Goal: Task Accomplishment & Management: Complete application form

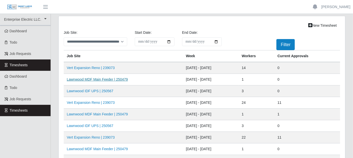
click at [113, 79] on link "Lawnwood MDF Main Feeder | 250479" at bounding box center [97, 80] width 61 height 4
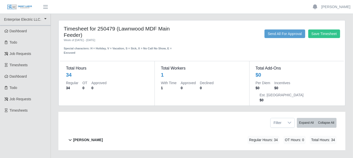
click at [70, 137] on icon at bounding box center [70, 140] width 6 height 6
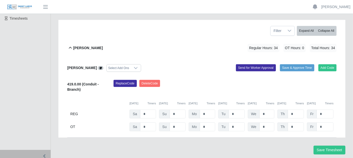
scroll to position [96, 0]
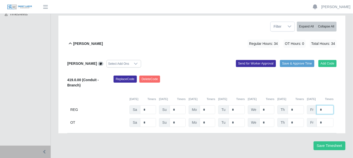
click at [327, 106] on input "*" at bounding box center [324, 110] width 17 height 9
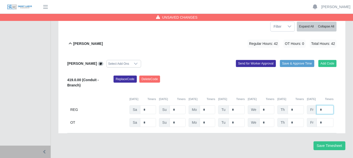
type input "*"
click at [326, 118] on input "*" at bounding box center [324, 122] width 17 height 9
click at [264, 118] on input "*" at bounding box center [266, 122] width 15 height 9
type input "*"
click at [266, 106] on input "*" at bounding box center [266, 110] width 15 height 9
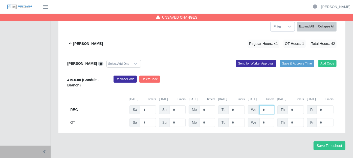
type input "*"
click at [296, 118] on input "*" at bounding box center [295, 122] width 16 height 9
click at [322, 142] on button "Save Timesheet" at bounding box center [329, 146] width 32 height 9
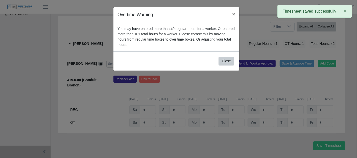
click at [212, 71] on div "Overtime Warning × You may have entered more than 40 regular hours for a worker…" at bounding box center [178, 79] width 357 height 158
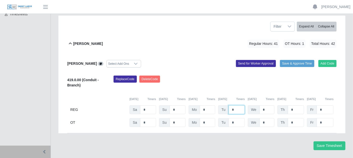
click at [234, 106] on input "*" at bounding box center [236, 110] width 16 height 9
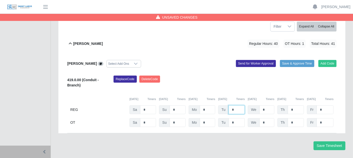
type input "*"
click at [240, 118] on input "*" at bounding box center [236, 122] width 16 height 9
type input "*"
click at [206, 118] on input "*" at bounding box center [206, 122] width 15 height 9
click at [323, 142] on button "Save Timesheet" at bounding box center [329, 146] width 32 height 9
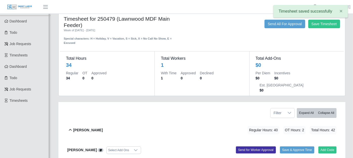
scroll to position [0, 0]
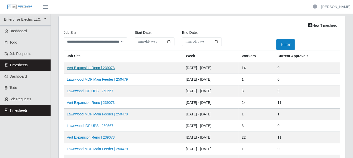
click at [98, 66] on link "Vert Expansion Reno | 239073" at bounding box center [91, 68] width 48 height 4
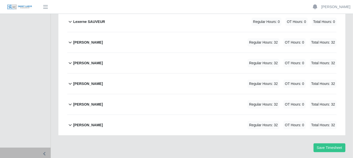
scroll to position [279, 0]
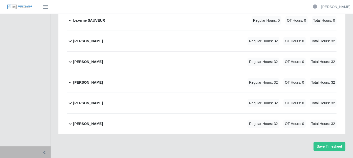
click at [70, 121] on icon at bounding box center [70, 124] width 6 height 6
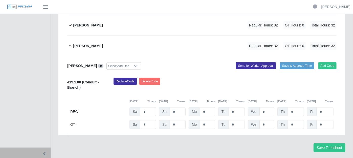
scroll to position [358, 0]
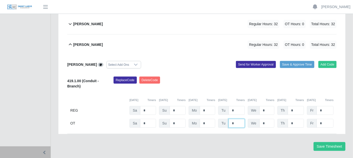
click at [237, 119] on input "*" at bounding box center [236, 123] width 16 height 9
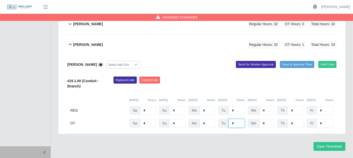
type input "*"
click at [322, 119] on input "*" at bounding box center [324, 123] width 17 height 9
type input "*"
click at [193, 77] on div "Replace Code Delete Code" at bounding box center [225, 84] width 231 height 15
click at [325, 106] on input "*" at bounding box center [324, 110] width 17 height 9
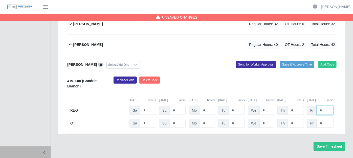
type input "*"
click at [323, 119] on input "*" at bounding box center [324, 123] width 17 height 9
type input "*"
click at [264, 119] on input "*" at bounding box center [266, 123] width 15 height 9
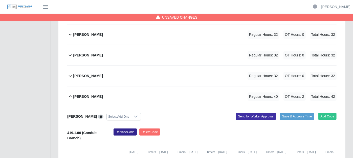
scroll to position [330, 0]
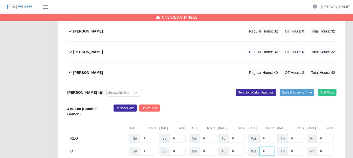
click at [266, 147] on input "*" at bounding box center [266, 151] width 15 height 9
type input "*"
click at [326, 147] on input "*" at bounding box center [324, 151] width 17 height 9
type input "*"
click at [266, 147] on input "*" at bounding box center [266, 151] width 15 height 9
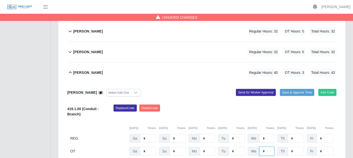
type input "*"
click at [242, 147] on input "*" at bounding box center [236, 151] width 16 height 9
type input "*"
click at [208, 147] on input "*" at bounding box center [206, 151] width 15 height 9
click at [71, 72] on icon at bounding box center [70, 73] width 3 height 2
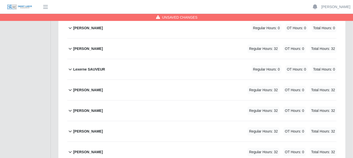
scroll to position [223, 0]
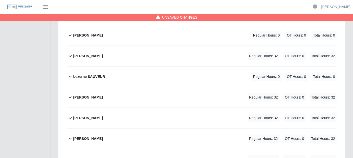
click at [69, 136] on icon at bounding box center [70, 139] width 6 height 6
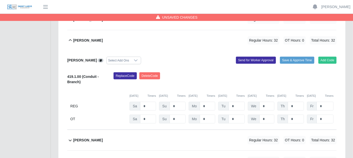
scroll to position [335, 0]
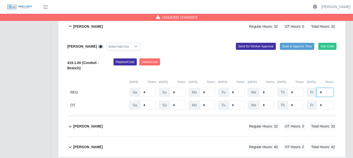
click at [325, 88] on input "*" at bounding box center [324, 92] width 17 height 9
type input "*"
click at [327, 101] on input "*" at bounding box center [324, 105] width 17 height 9
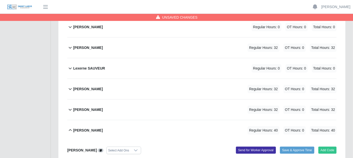
scroll to position [223, 0]
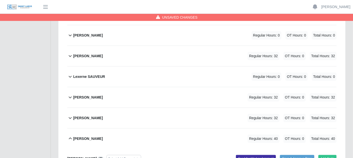
click at [71, 115] on icon at bounding box center [70, 118] width 6 height 6
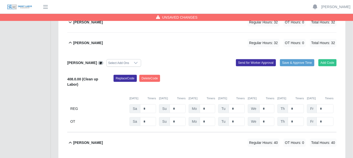
scroll to position [307, 0]
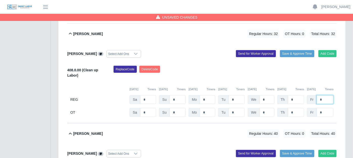
click at [329, 95] on input "*" at bounding box center [324, 99] width 17 height 9
type input "*"
click at [295, 108] on input "*" at bounding box center [295, 112] width 16 height 9
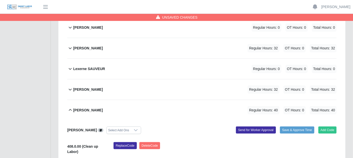
scroll to position [223, 0]
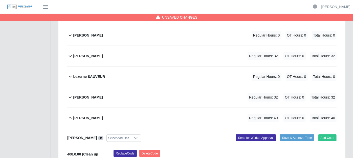
click at [70, 94] on icon at bounding box center [70, 97] width 6 height 6
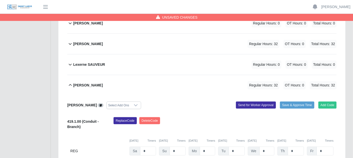
scroll to position [251, 0]
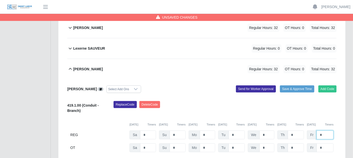
click at [323, 131] on input "*" at bounding box center [324, 135] width 17 height 9
type input "*"
click at [326, 144] on input "*" at bounding box center [324, 148] width 17 height 9
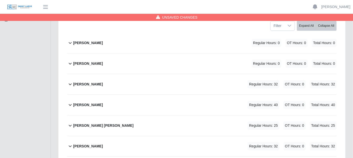
scroll to position [83, 0]
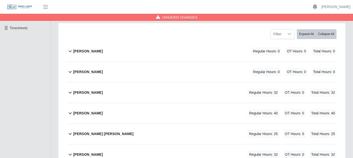
click at [69, 92] on icon at bounding box center [70, 93] width 3 height 2
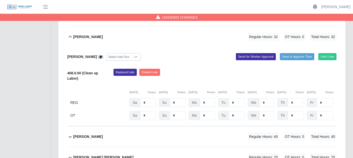
scroll to position [139, 0]
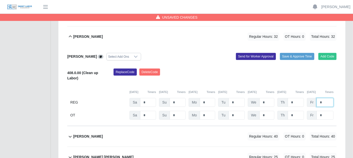
click at [327, 98] on input "*" at bounding box center [324, 102] width 17 height 9
type input "*"
click at [246, 133] on div "Regular Hours: 40 OT Hours: 0 Total Hours: 40" at bounding box center [284, 137] width 103 height 8
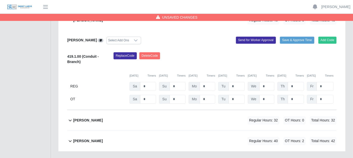
scroll to position [675, 0]
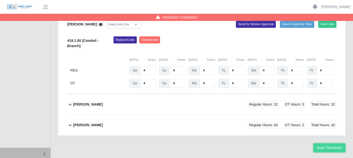
click at [331, 144] on button "Save Timesheet" at bounding box center [329, 148] width 32 height 9
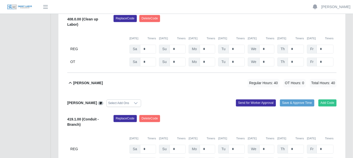
scroll to position [591, 0]
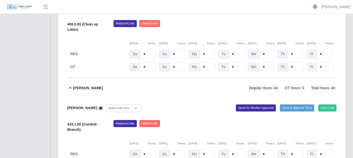
click at [70, 85] on icon at bounding box center [70, 88] width 6 height 6
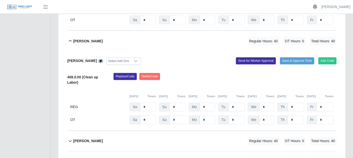
scroll to position [535, 0]
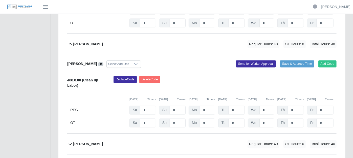
click at [70, 41] on icon at bounding box center [70, 44] width 6 height 6
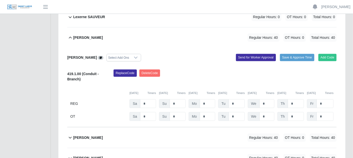
scroll to position [433, 0]
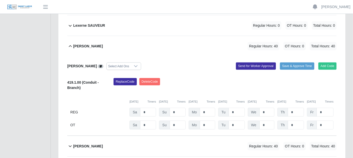
click at [69, 43] on icon at bounding box center [70, 46] width 6 height 6
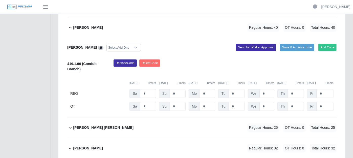
scroll to position [236, 0]
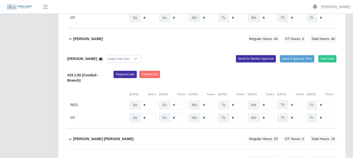
click at [70, 36] on icon at bounding box center [70, 39] width 6 height 6
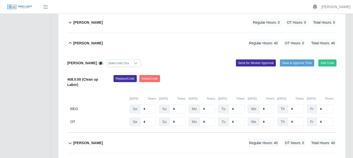
scroll to position [124, 0]
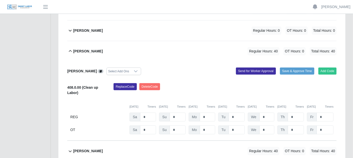
click at [70, 50] on icon at bounding box center [70, 51] width 3 height 2
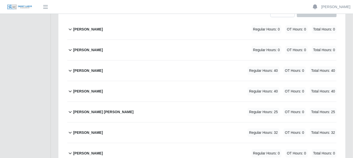
scroll to position [96, 0]
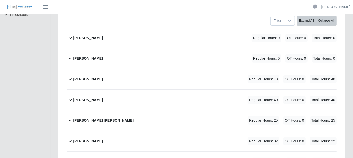
click at [71, 118] on icon at bounding box center [70, 121] width 6 height 6
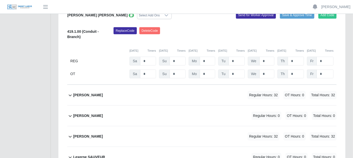
scroll to position [236, 0]
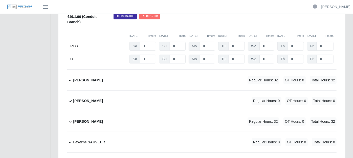
click at [69, 78] on icon at bounding box center [70, 81] width 6 height 6
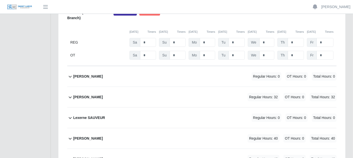
scroll to position [348, 0]
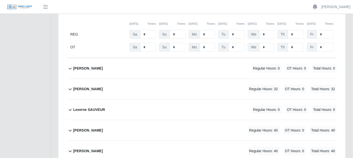
click at [68, 66] on icon at bounding box center [70, 69] width 6 height 6
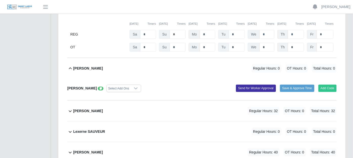
click at [70, 66] on icon at bounding box center [70, 69] width 6 height 6
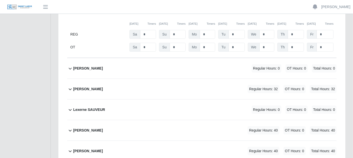
click at [71, 89] on icon at bounding box center [70, 90] width 3 height 2
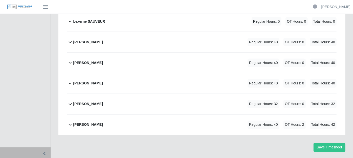
scroll to position [517, 0]
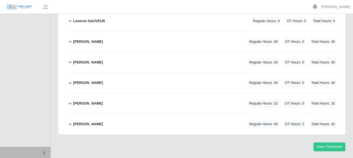
click at [70, 103] on icon at bounding box center [70, 104] width 3 height 2
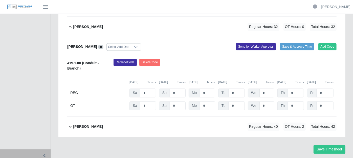
scroll to position [596, 0]
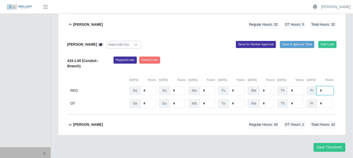
click at [325, 86] on input "*" at bounding box center [324, 90] width 17 height 9
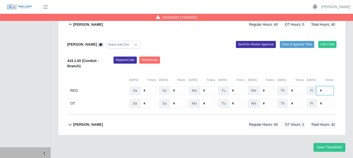
type input "*"
click at [219, 115] on div "Tyrone Martin Regular Hours: 40 OT Hours: 2 Total Hours: 42" at bounding box center [204, 125] width 263 height 20
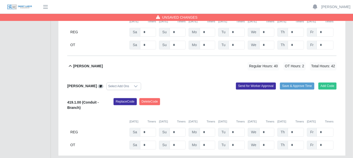
scroll to position [675, 0]
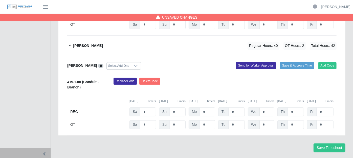
click at [69, 43] on icon at bounding box center [70, 46] width 6 height 6
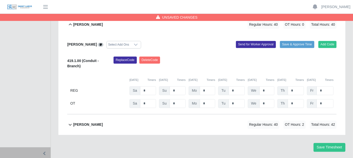
scroll to position [568, 0]
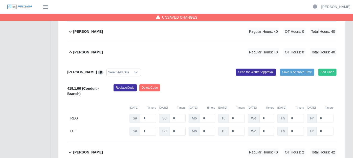
click at [71, 49] on icon at bounding box center [70, 52] width 6 height 6
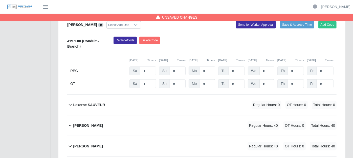
scroll to position [405, 0]
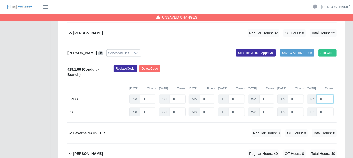
click at [325, 95] on input "*" at bounding box center [324, 99] width 17 height 9
type input "*"
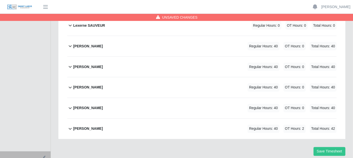
scroll to position [517, 0]
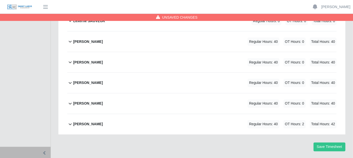
click at [69, 121] on icon at bounding box center [70, 124] width 6 height 6
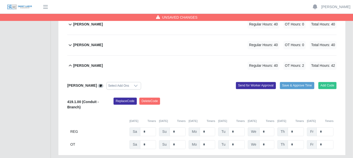
scroll to position [596, 0]
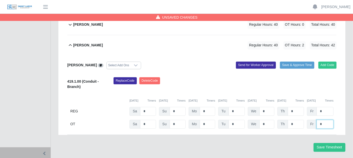
click at [322, 120] on input "*" at bounding box center [324, 124] width 17 height 9
type input "*"
click at [331, 143] on button "Save Timesheet" at bounding box center [329, 147] width 32 height 9
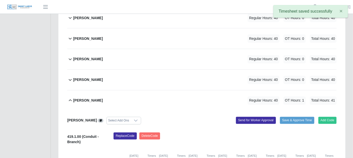
scroll to position [540, 0]
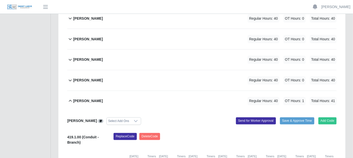
click at [71, 98] on icon at bounding box center [70, 101] width 6 height 6
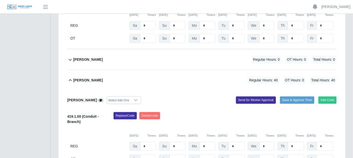
scroll to position [348, 0]
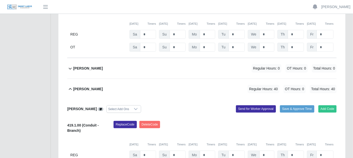
click at [71, 86] on icon at bounding box center [70, 89] width 6 height 6
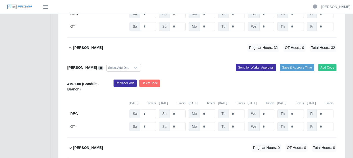
scroll to position [264, 0]
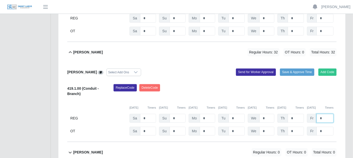
click at [328, 114] on input "*" at bounding box center [324, 118] width 17 height 9
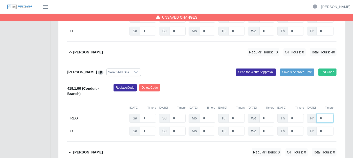
type input "*"
click at [208, 84] on div "Replace Code Delete Code" at bounding box center [225, 91] width 231 height 15
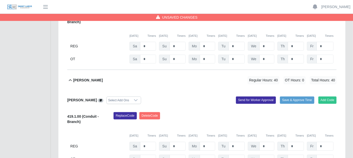
click at [68, 78] on icon at bounding box center [70, 81] width 6 height 6
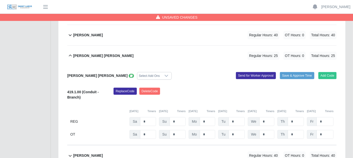
scroll to position [152, 0]
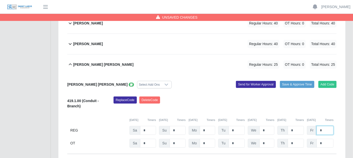
click at [324, 126] on input "*" at bounding box center [324, 130] width 17 height 9
type input "*"
click at [301, 112] on div "09/06/2025 Timers 09/07/2025 Timers 09/08/2025 Timers 09/09/2025 Timers 09/10/2…" at bounding box center [201, 117] width 269 height 10
click at [295, 126] on input "*" at bounding box center [295, 130] width 16 height 9
type input "*"
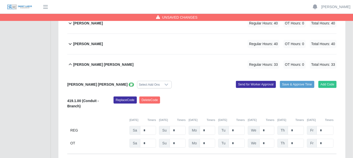
click at [240, 97] on div "Replace Code Delete Code" at bounding box center [225, 104] width 231 height 15
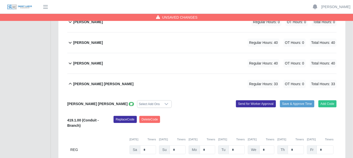
scroll to position [124, 0]
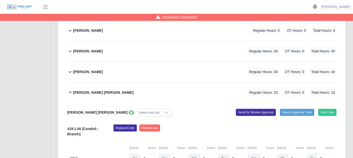
click at [70, 90] on icon at bounding box center [70, 93] width 6 height 6
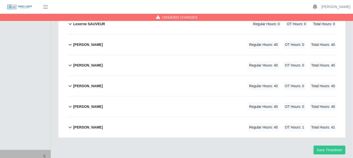
scroll to position [279, 0]
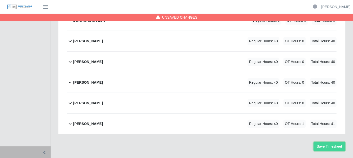
click at [333, 142] on button "Save Timesheet" at bounding box center [329, 146] width 32 height 9
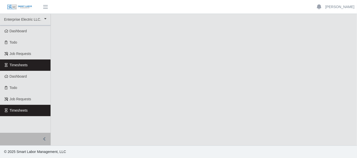
select select "***"
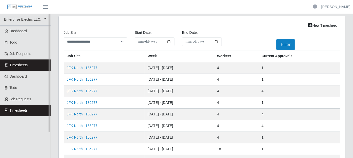
click at [44, 61] on link "Timesheets" at bounding box center [25, 65] width 51 height 11
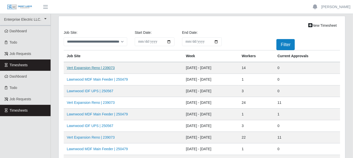
drag, startPoint x: 86, startPoint y: 65, endPoint x: 104, endPoint y: 67, distance: 17.5
click at [104, 67] on link "Vert Expansion Reno | 239073" at bounding box center [91, 68] width 48 height 4
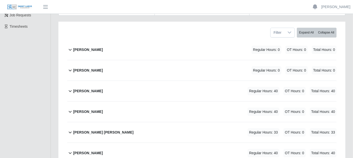
scroll to position [112, 0]
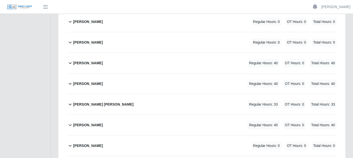
click at [71, 102] on icon at bounding box center [70, 105] width 6 height 6
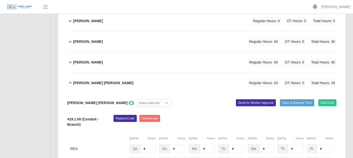
scroll to position [196, 0]
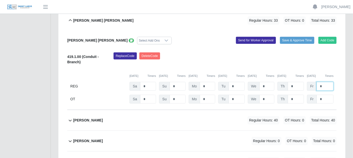
click at [322, 82] on input "*" at bounding box center [324, 86] width 17 height 9
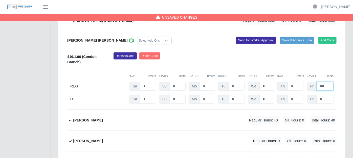
type input "***"
click at [229, 110] on div "James Cardoza Regular Hours: 40 OT Hours: 0 Total Hours: 40" at bounding box center [204, 120] width 263 height 20
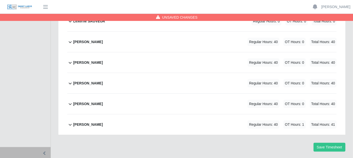
scroll to position [438, 0]
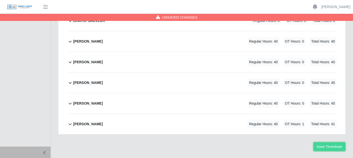
click at [327, 143] on button "Save Timesheet" at bounding box center [329, 147] width 32 height 9
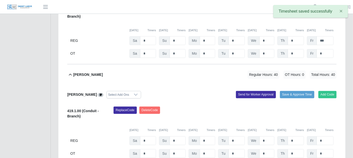
scroll to position [241, 0]
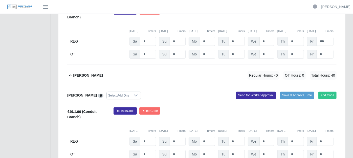
click at [69, 73] on icon at bounding box center [70, 76] width 6 height 6
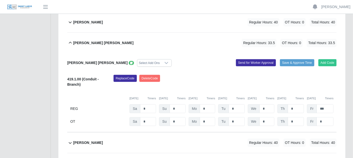
scroll to position [157, 0]
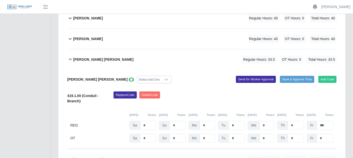
click at [71, 57] on icon at bounding box center [70, 60] width 6 height 6
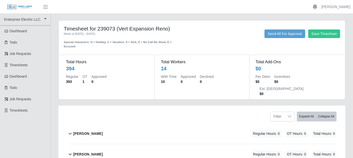
scroll to position [0, 0]
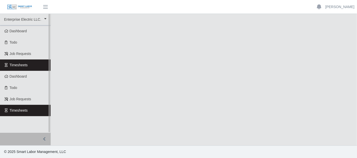
select select "***"
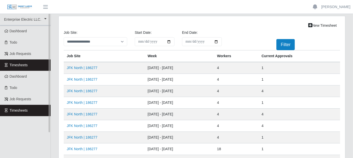
click at [41, 62] on link "Timesheets" at bounding box center [25, 65] width 51 height 11
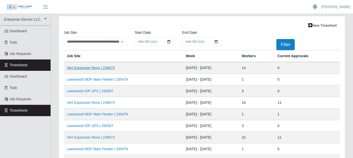
click at [84, 66] on link "Vert Expansion Reno | 239073" at bounding box center [91, 68] width 48 height 4
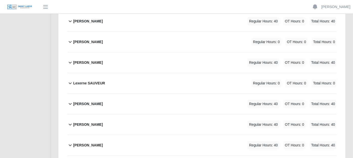
scroll to position [224, 0]
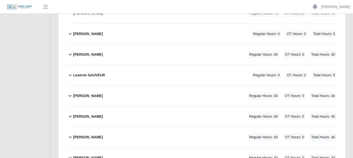
click at [71, 114] on icon at bounding box center [70, 117] width 6 height 6
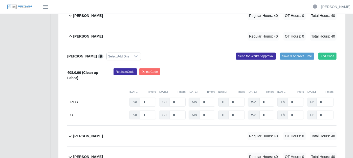
scroll to position [309, 0]
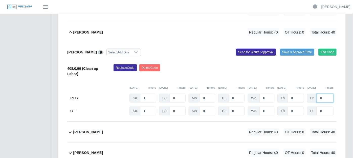
click at [329, 94] on input "*" at bounding box center [324, 98] width 17 height 9
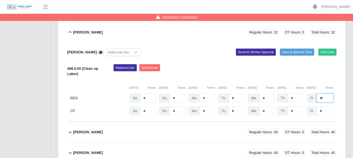
type input "*"
click at [235, 128] on div "[PERSON_NAME] Regular Hours: 40 OT Hours: 0 Total Hours: 40" at bounding box center [204, 132] width 263 height 20
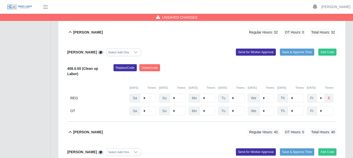
click at [98, 51] on span at bounding box center [101, 53] width 6 height 4
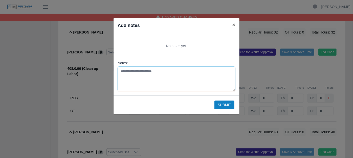
click at [130, 70] on textarea "Notes:" at bounding box center [176, 79] width 118 height 25
type textarea "**********"
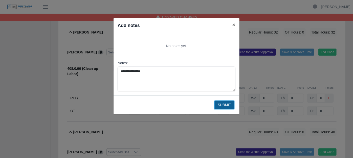
click at [230, 105] on button "Submit" at bounding box center [224, 105] width 20 height 9
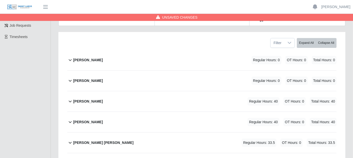
scroll to position [73, 0]
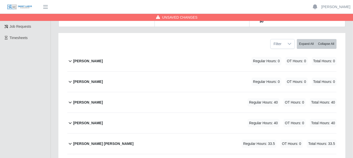
click at [69, 141] on icon at bounding box center [70, 144] width 6 height 6
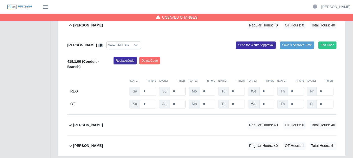
scroll to position [517, 0]
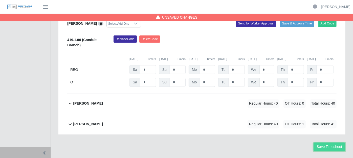
click at [336, 143] on button "Save Timesheet" at bounding box center [329, 147] width 32 height 9
